Goal: Communication & Community: Answer question/provide support

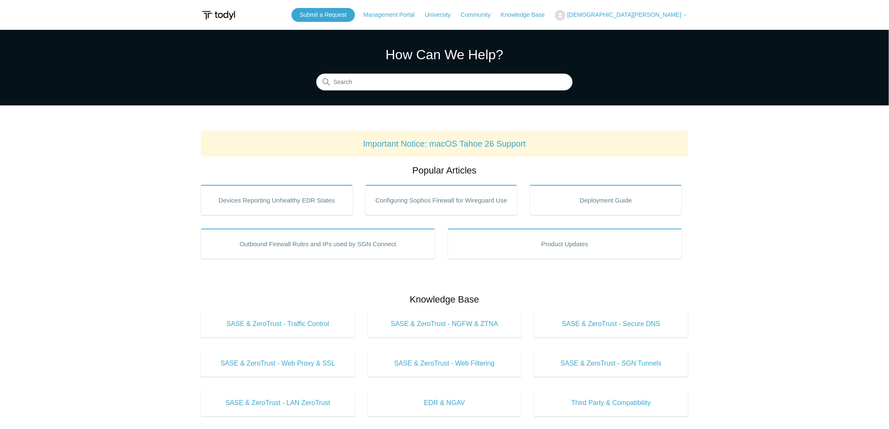
click at [644, 14] on span "[DEMOGRAPHIC_DATA][PERSON_NAME]" at bounding box center [624, 14] width 114 height 7
click at [637, 30] on link "My Support Requests" at bounding box center [596, 33] width 82 height 15
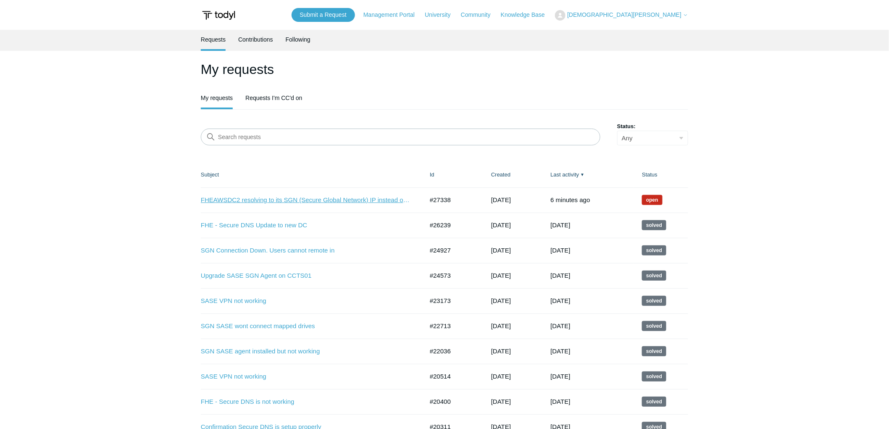
click at [330, 198] on link "FHEAWSDC2 resolving to its SGN (Secure Global Network) IP instead of its LAN IP" at bounding box center [306, 200] width 210 height 10
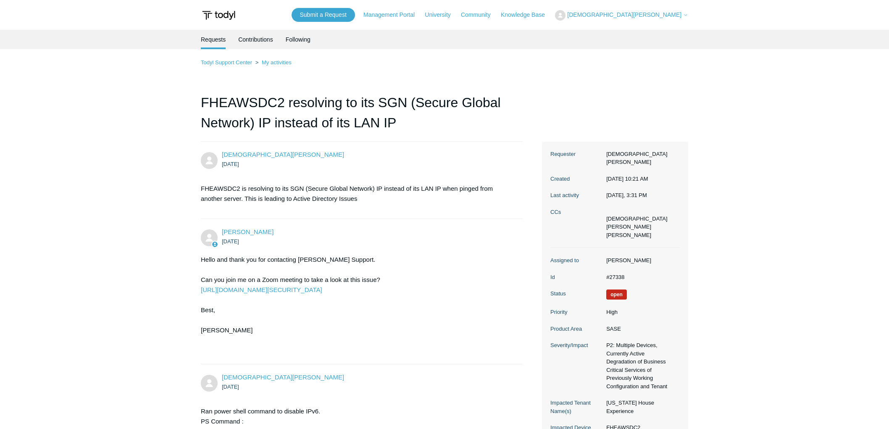
scroll to position [5414, 0]
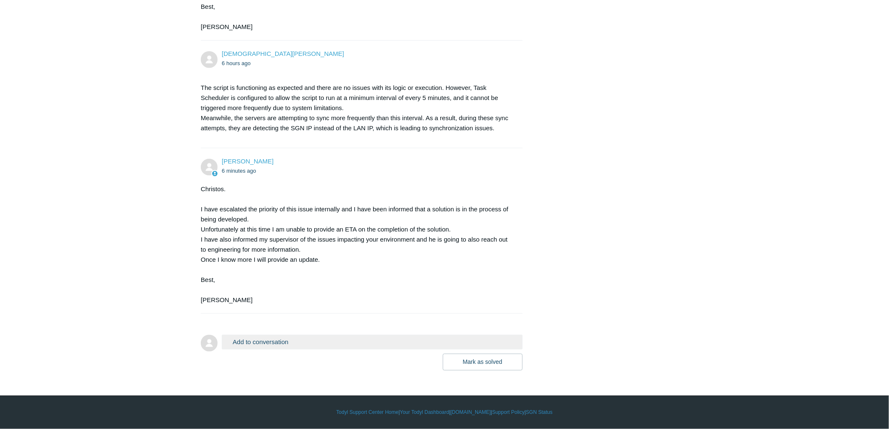
click at [275, 341] on button "Add to conversation" at bounding box center [372, 342] width 301 height 15
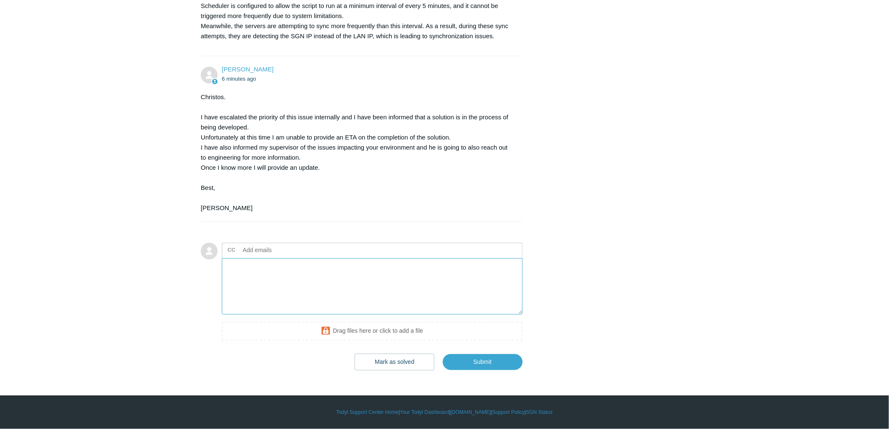
scroll to position [5506, 0]
type textarea "T"
type textarea "S"
type textarea "O"
type textarea "Sounds good. Please keep us posted!"
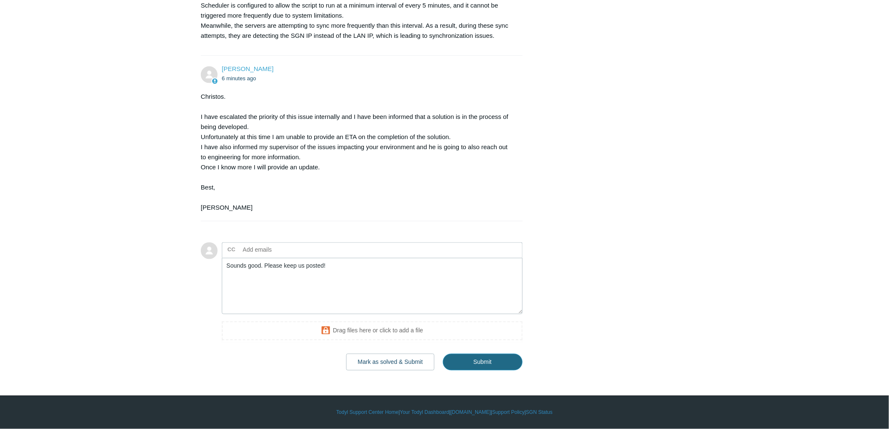
click at [507, 362] on input "Submit" at bounding box center [483, 362] width 80 height 17
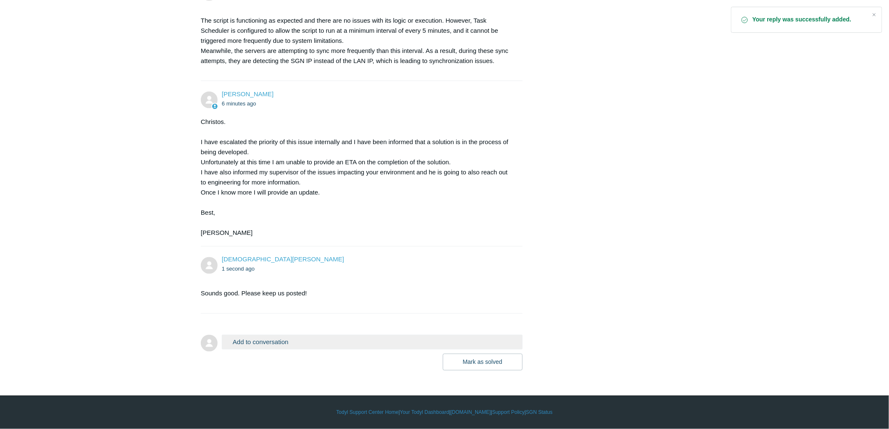
scroll to position [5481, 0]
